Goal: Complete application form

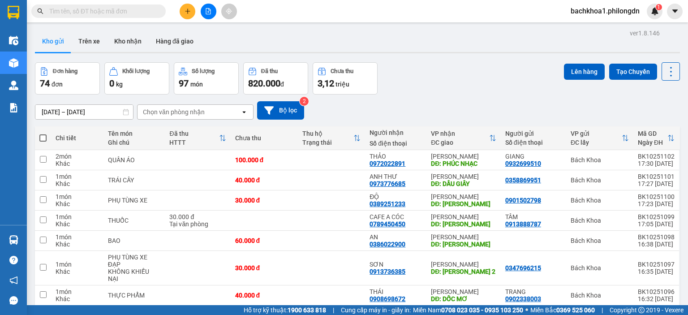
click at [116, 12] on input "text" at bounding box center [102, 11] width 106 height 10
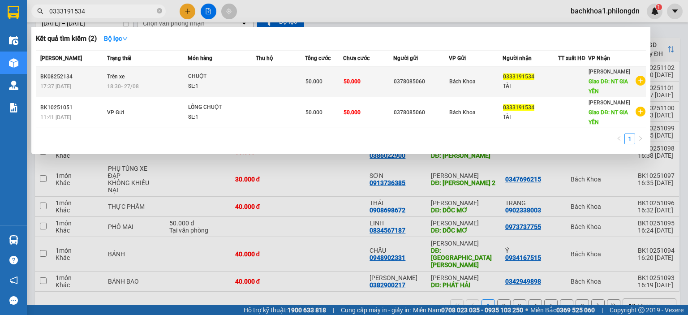
type input "0333191534"
drag, startPoint x: 395, startPoint y: 81, endPoint x: 448, endPoint y: 81, distance: 52.4
click at [448, 81] on div "0378085060" at bounding box center [421, 81] width 55 height 9
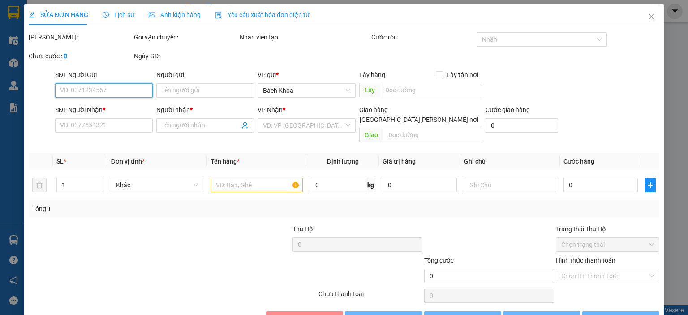
type input "0378085060"
type input "0333191534"
type input "TÀI"
type input "NT GIA YÊN"
type input "50.000"
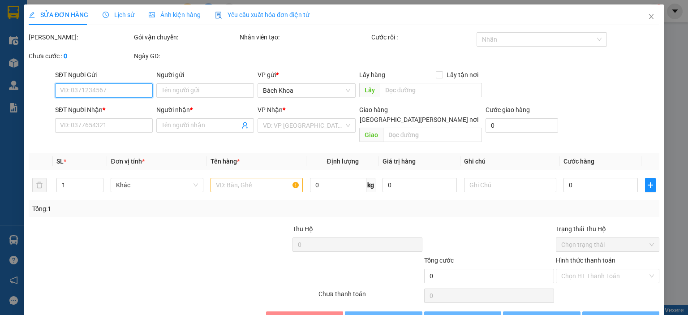
type input "50.000"
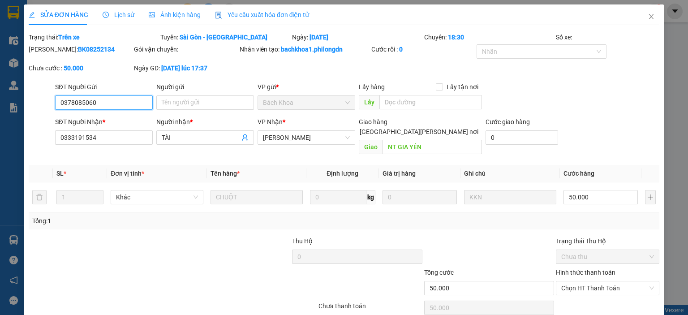
click at [84, 104] on input "0378085060" at bounding box center [104, 102] width 98 height 14
click at [648, 17] on icon "close" at bounding box center [651, 16] width 7 height 7
